Goal: Register for event/course

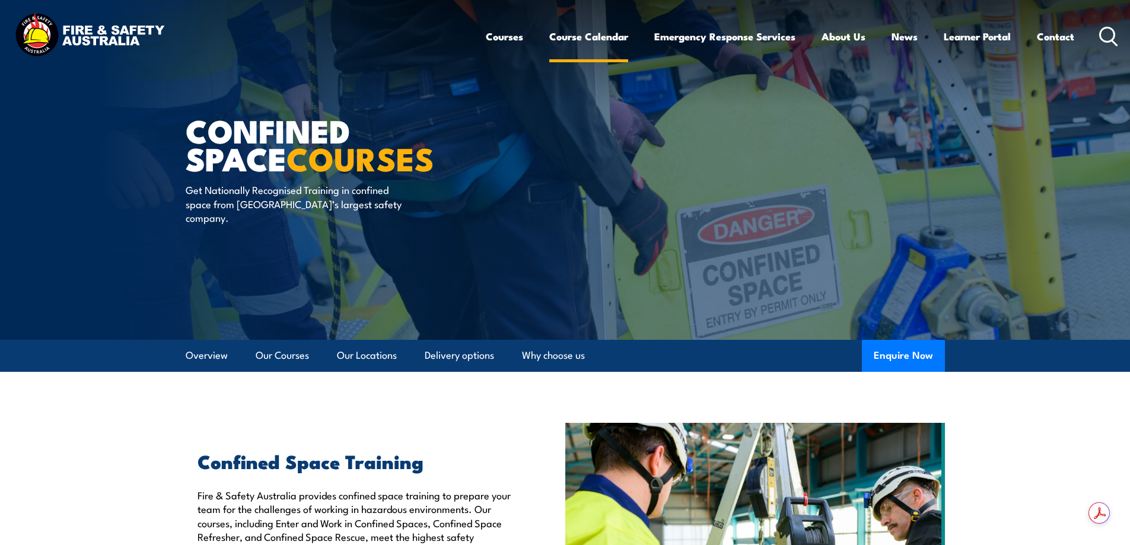
click at [576, 35] on link "Course Calendar" at bounding box center [588, 36] width 79 height 31
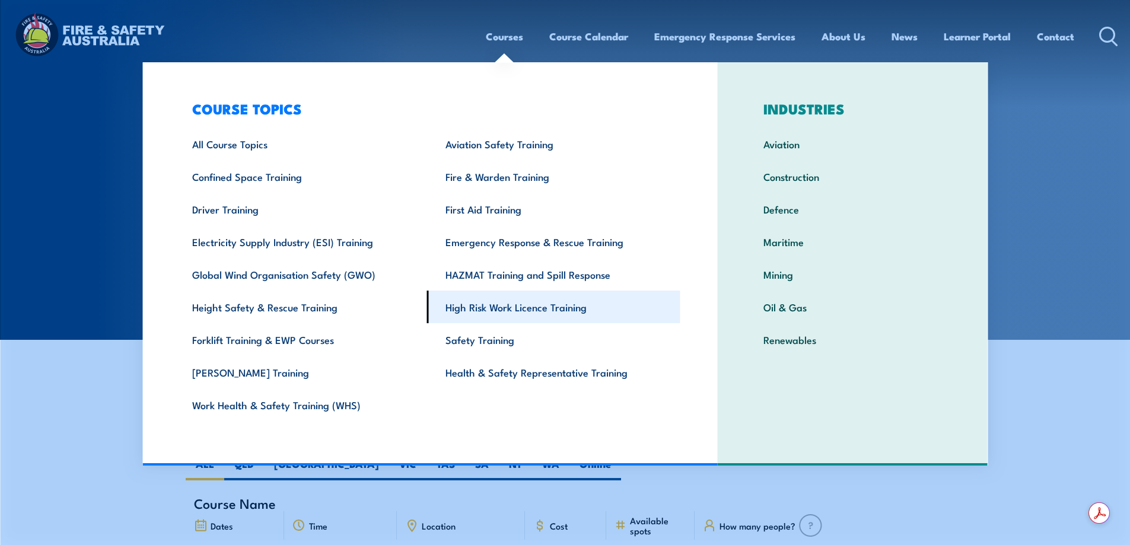
click at [498, 304] on link "High Risk Work Licence Training" at bounding box center [553, 307] width 253 height 33
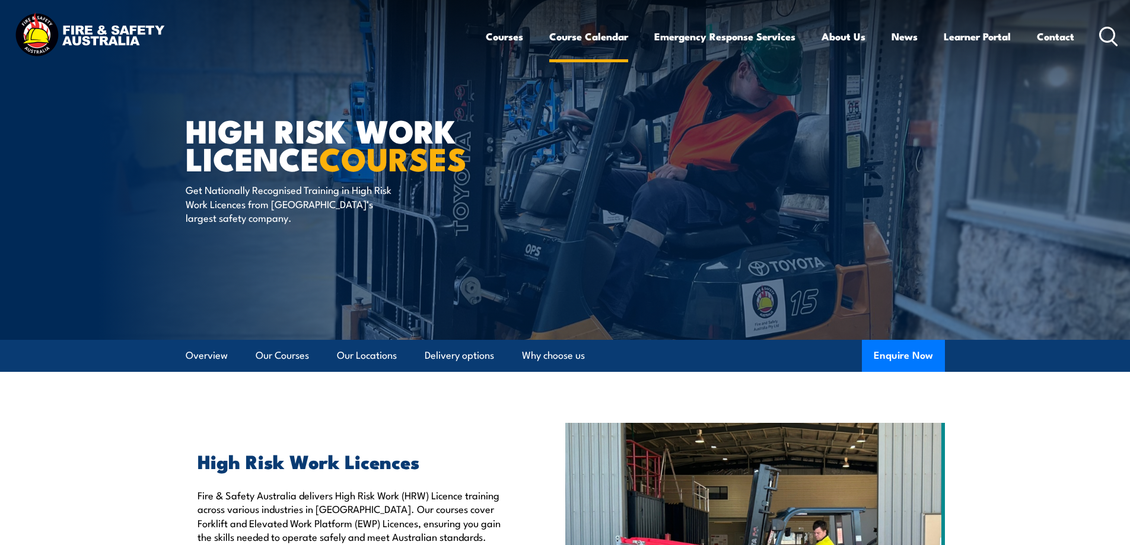
click at [580, 35] on link "Course Calendar" at bounding box center [588, 36] width 79 height 31
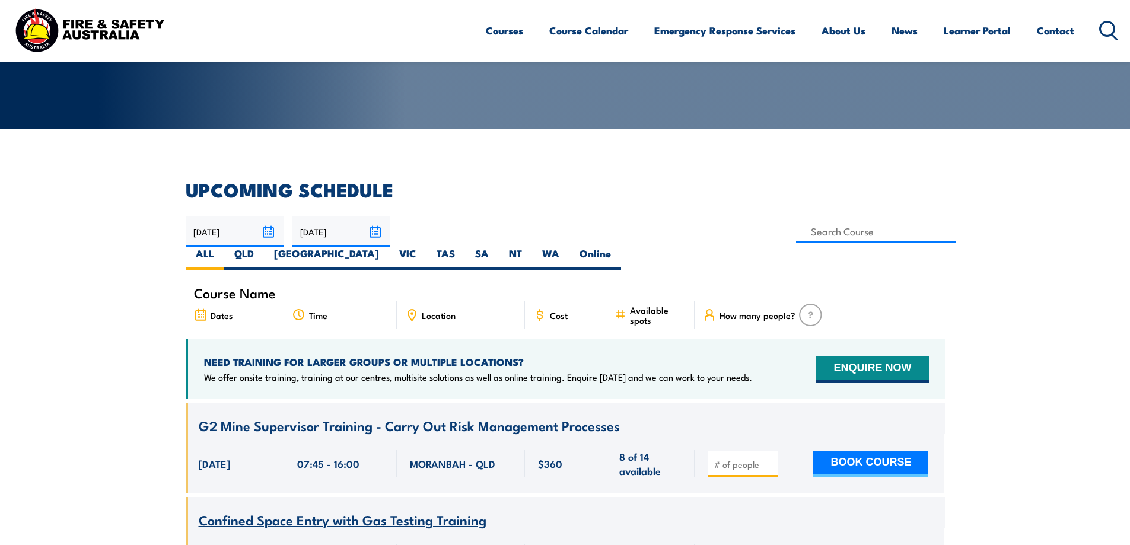
scroll to position [178, 0]
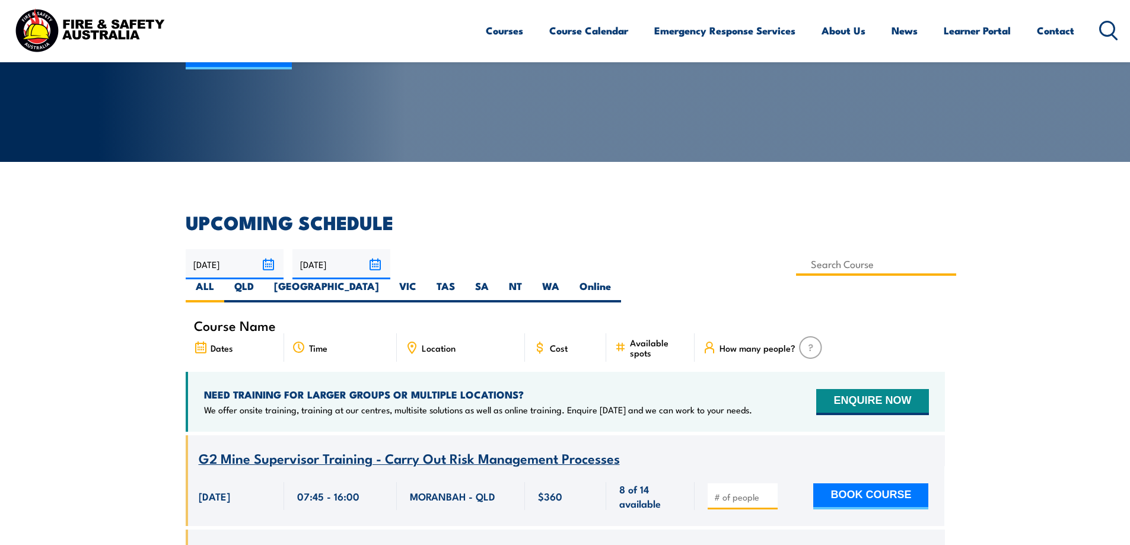
click at [796, 270] on input at bounding box center [876, 264] width 161 height 23
type input "Provide First Aid Training (Blended Learning)"
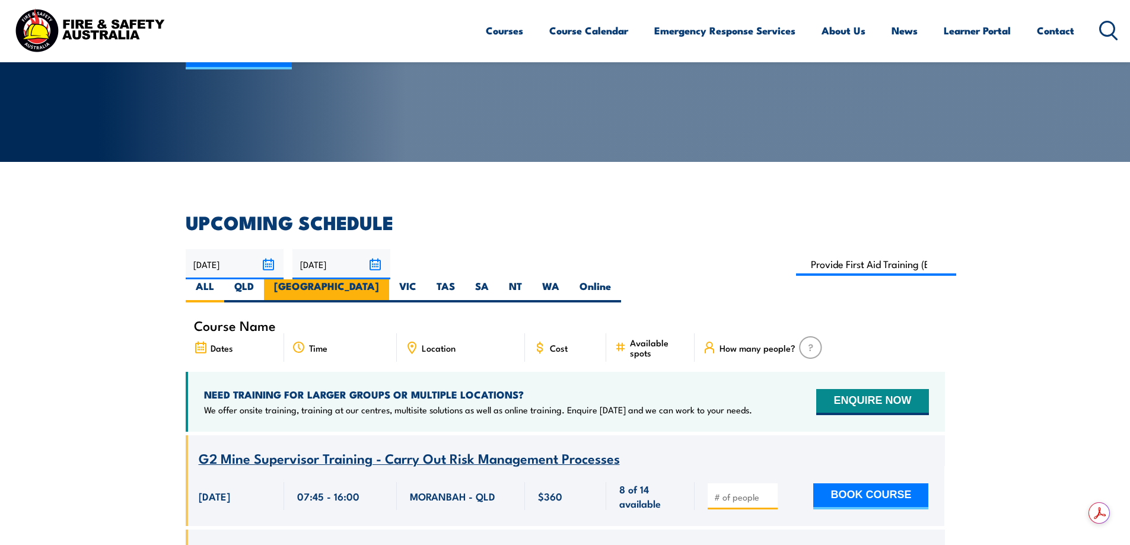
click at [389, 279] on label "[GEOGRAPHIC_DATA]" at bounding box center [326, 290] width 125 height 23
click at [387, 279] on input "[GEOGRAPHIC_DATA]" at bounding box center [383, 283] width 8 height 8
radio input "true"
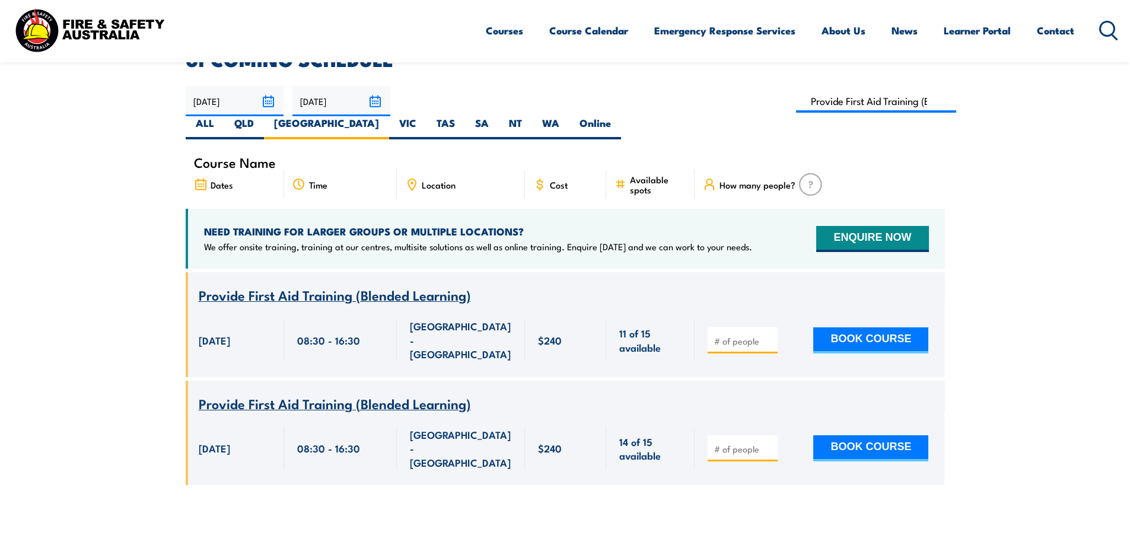
scroll to position [273, 0]
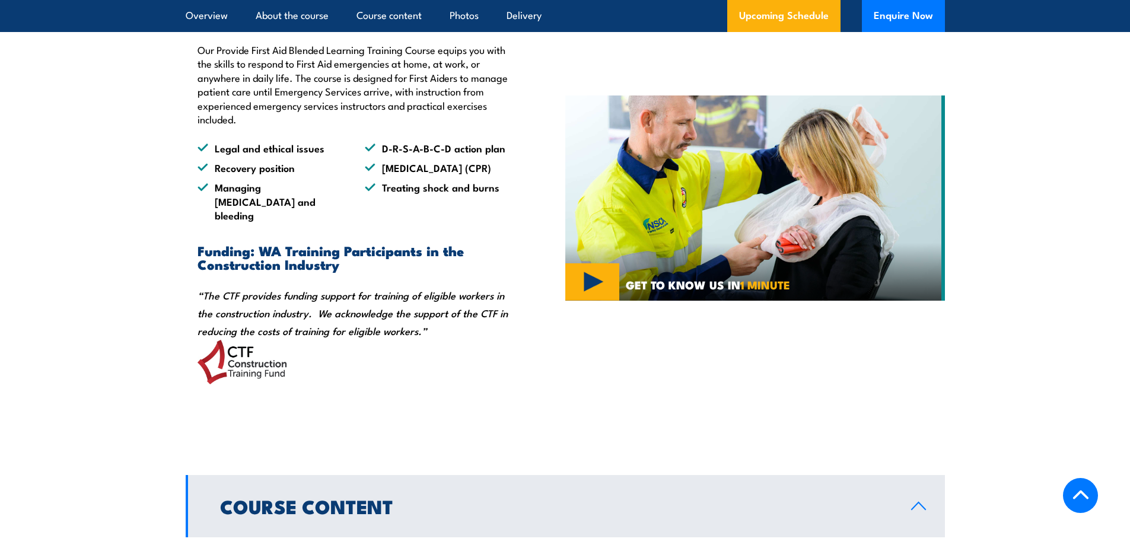
scroll to position [712, 0]
